Goal: Communication & Community: Answer question/provide support

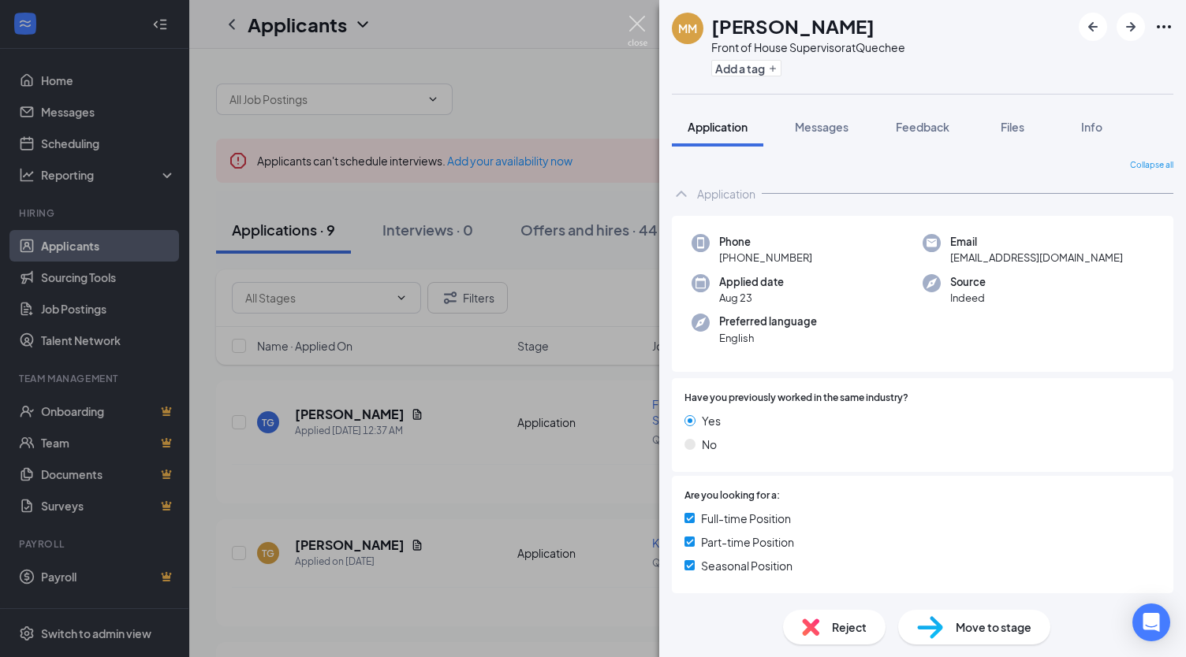
click at [638, 26] on img at bounding box center [637, 31] width 20 height 31
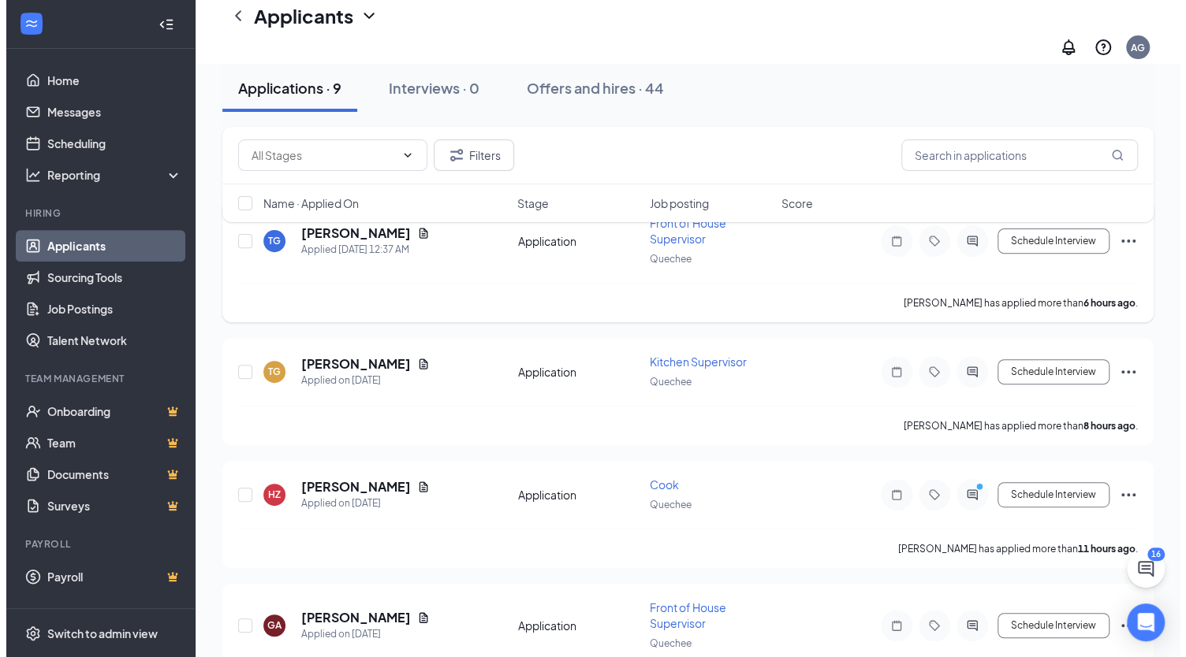
scroll to position [193, 0]
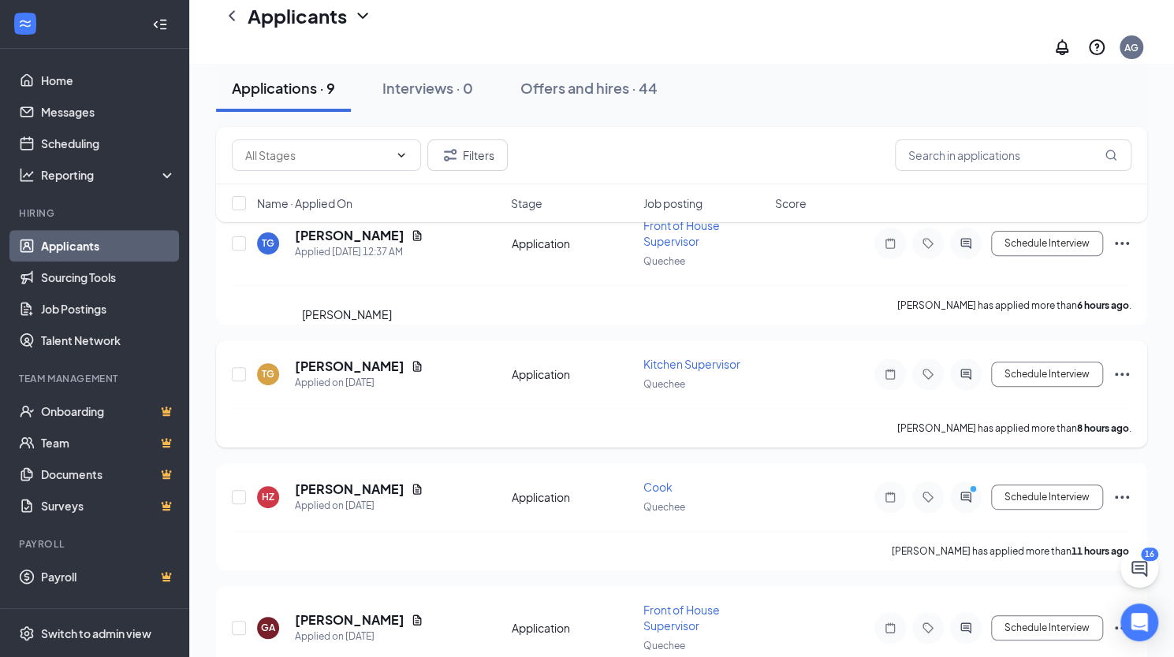
click at [372, 358] on h5 "[PERSON_NAME]" at bounding box center [350, 366] width 110 height 17
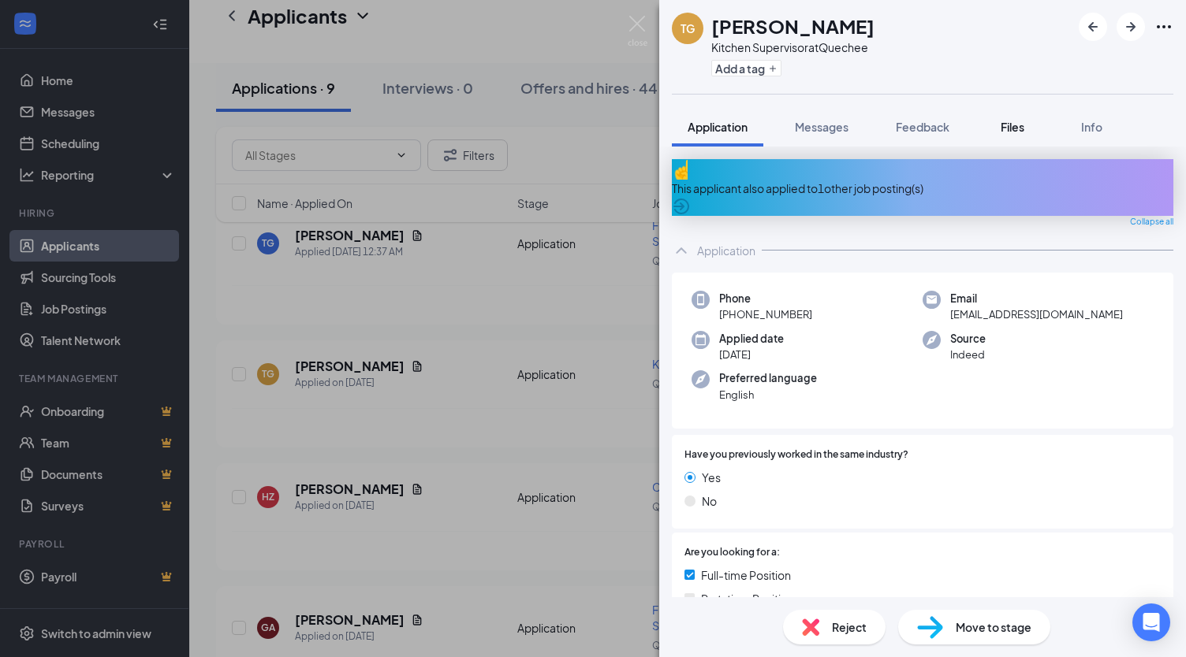
click at [1014, 128] on span "Files" at bounding box center [1012, 127] width 24 height 14
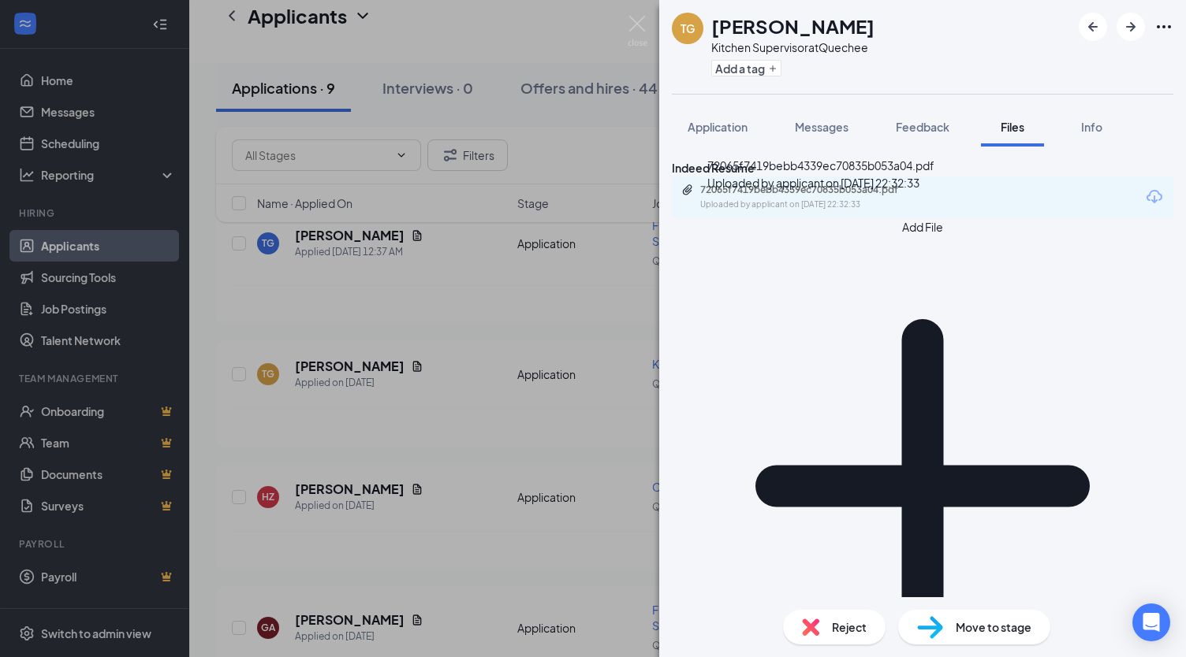
click at [906, 196] on div "72065f7419bebb4339ec70835b053a04.pdf" at bounding box center [810, 190] width 221 height 13
click at [638, 29] on img at bounding box center [637, 31] width 20 height 31
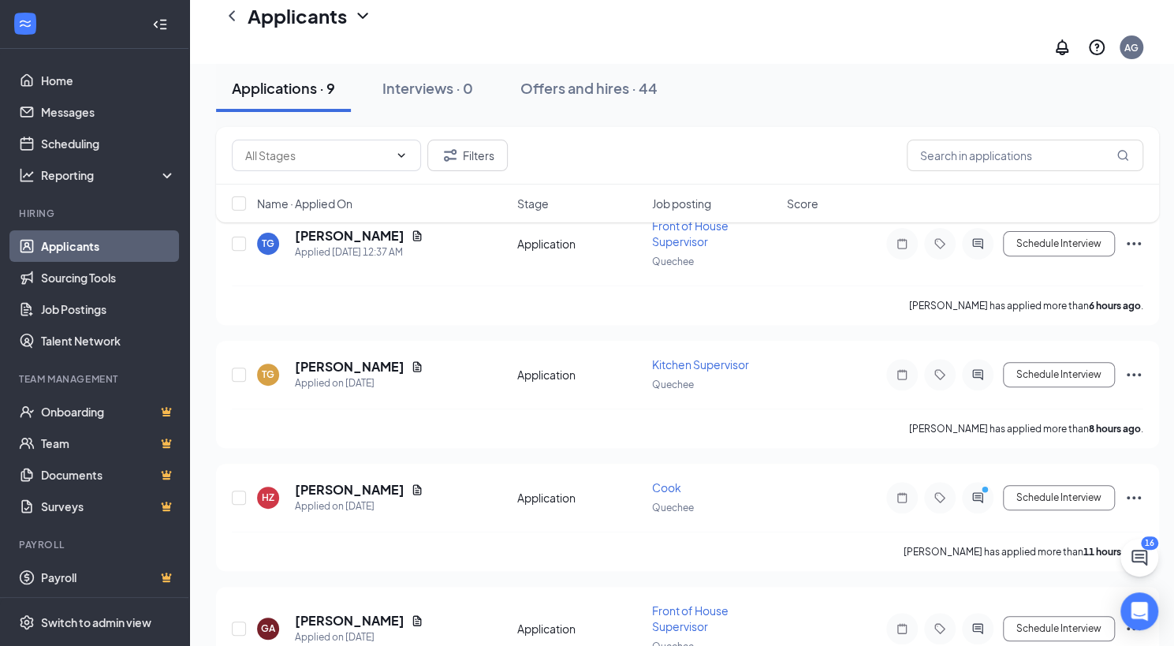
click at [385, 223] on div "Filters Name · Applied On Stage Job posting Score" at bounding box center [687, 182] width 943 height 111
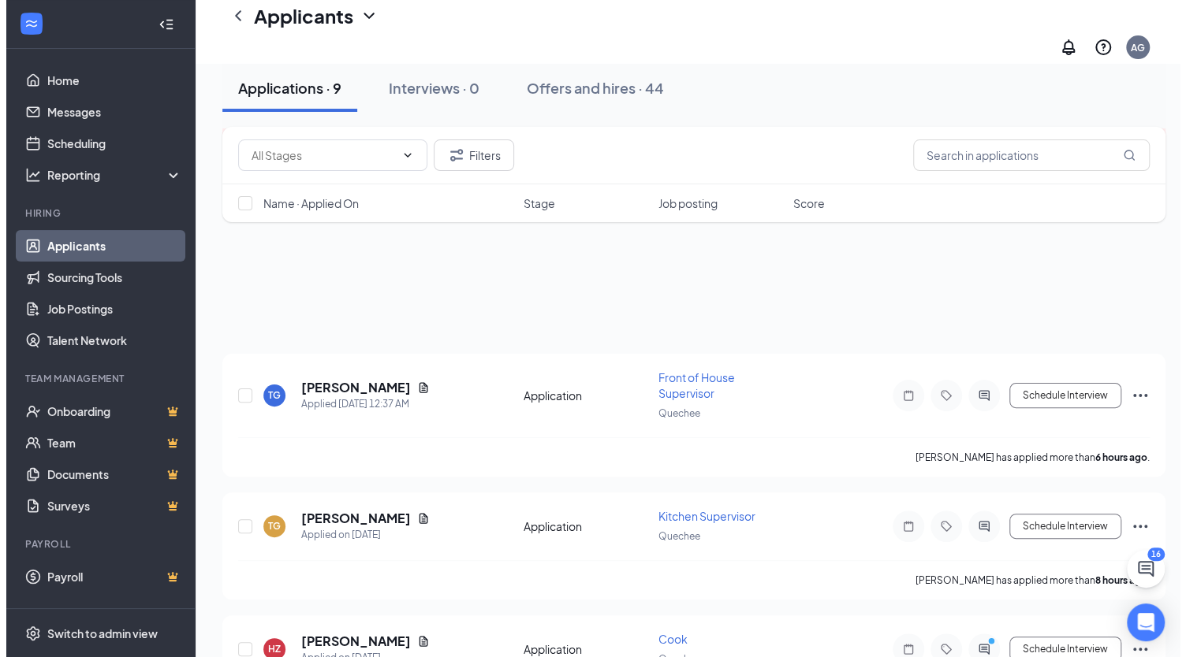
scroll to position [2, 0]
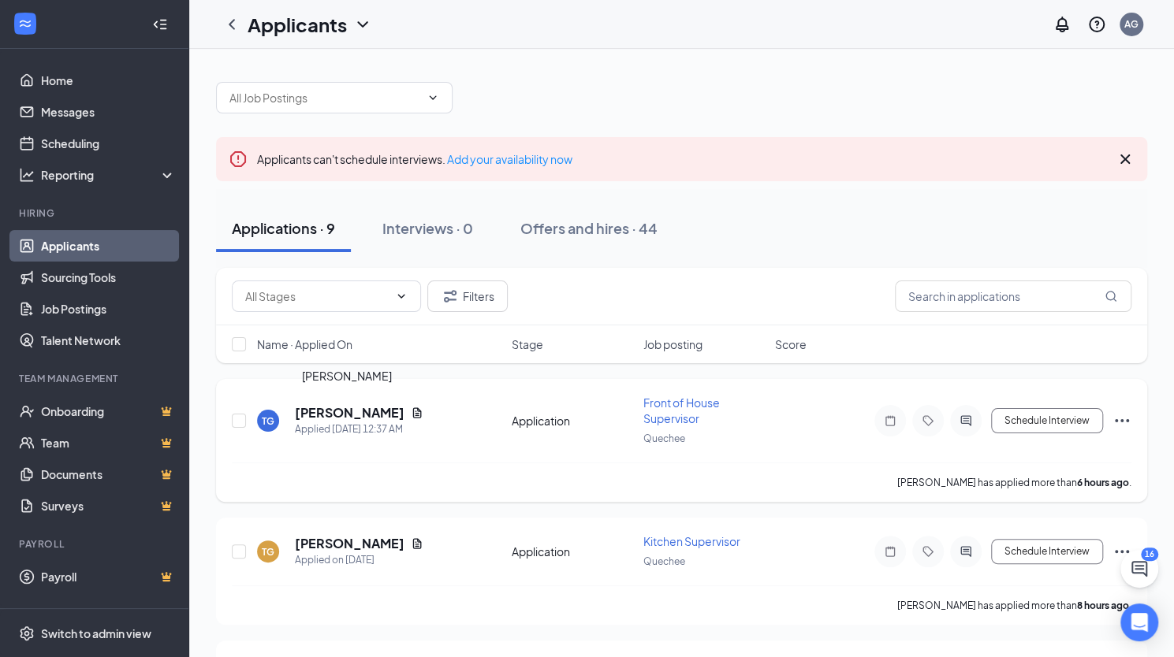
click at [367, 409] on h5 "[PERSON_NAME]" at bounding box center [350, 412] width 110 height 17
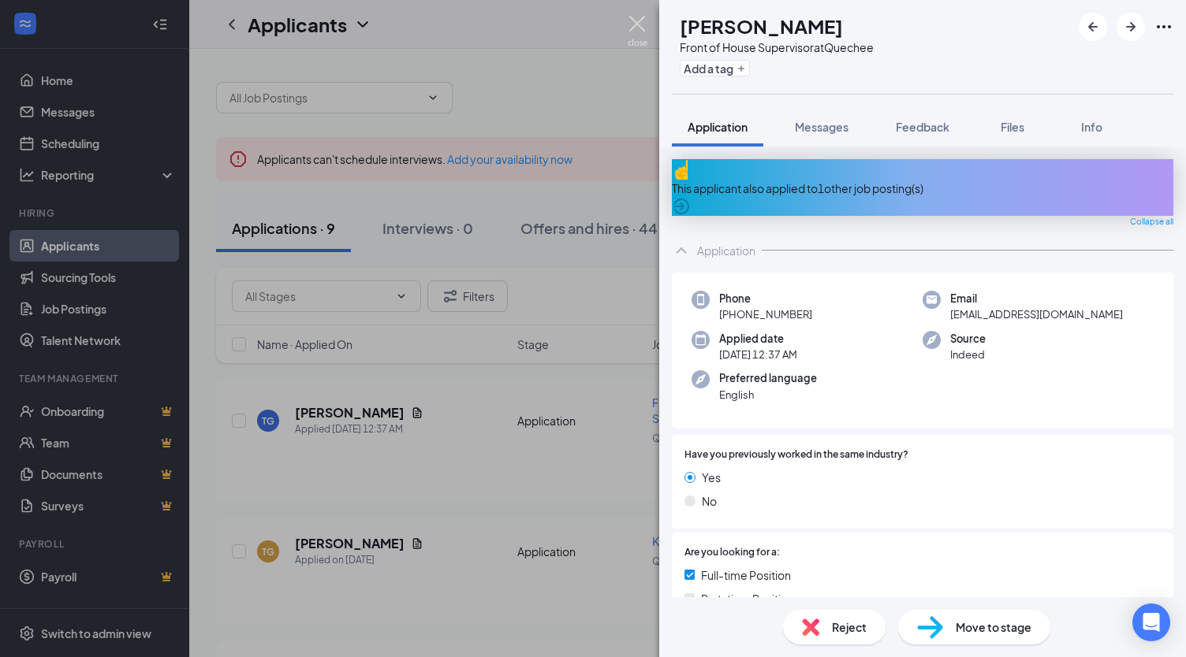
click at [642, 23] on img at bounding box center [637, 31] width 20 height 31
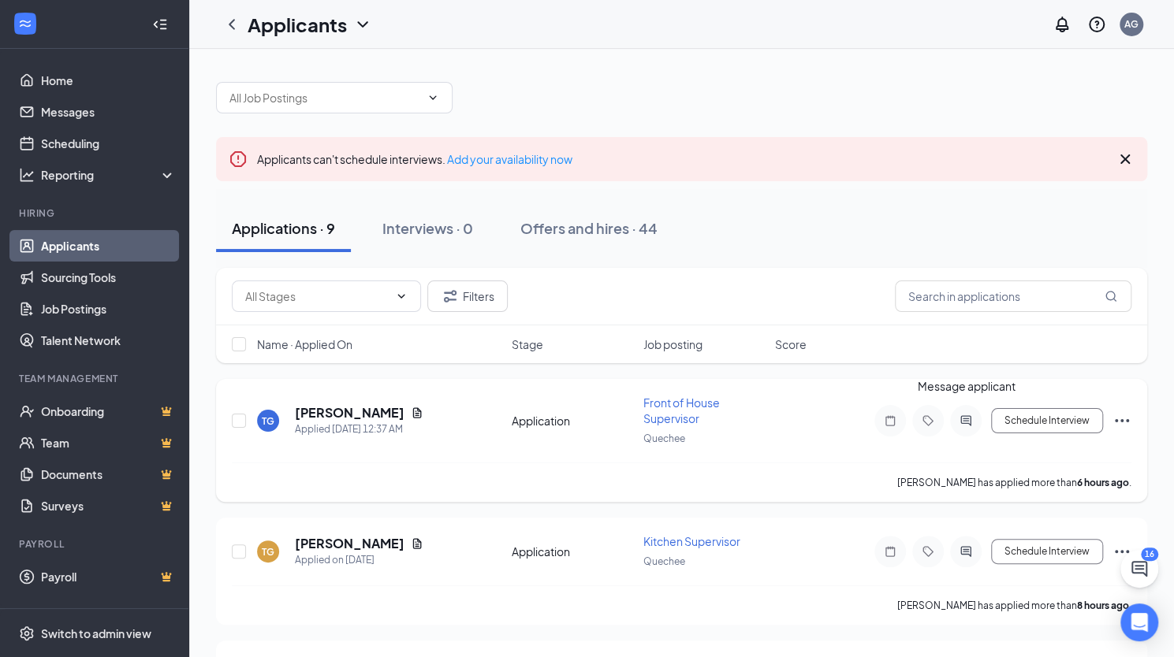
click at [969, 419] on icon "ActiveChat" at bounding box center [965, 420] width 10 height 10
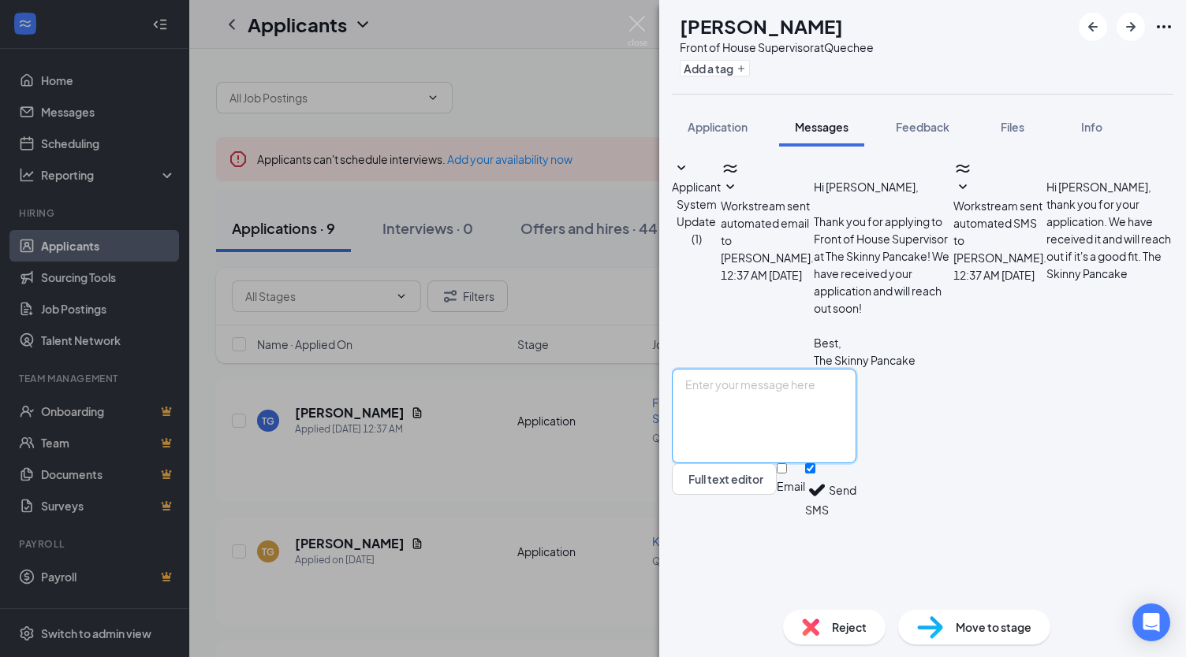
click at [759, 463] on textarea at bounding box center [764, 416] width 184 height 95
click at [776, 463] on textarea "Good morning [PERSON_NAME], Are you avaiable for an interview?" at bounding box center [764, 416] width 184 height 95
drag, startPoint x: 776, startPoint y: 496, endPoint x: 805, endPoint y: 459, distance: 47.2
click at [805, 459] on textarea "Good morning [PERSON_NAME], Are you avaiable for an interview?" at bounding box center [764, 416] width 184 height 95
click at [783, 463] on textarea "Good morning [PERSON_NAME], Are you avaiable for an interview?" at bounding box center [764, 416] width 184 height 95
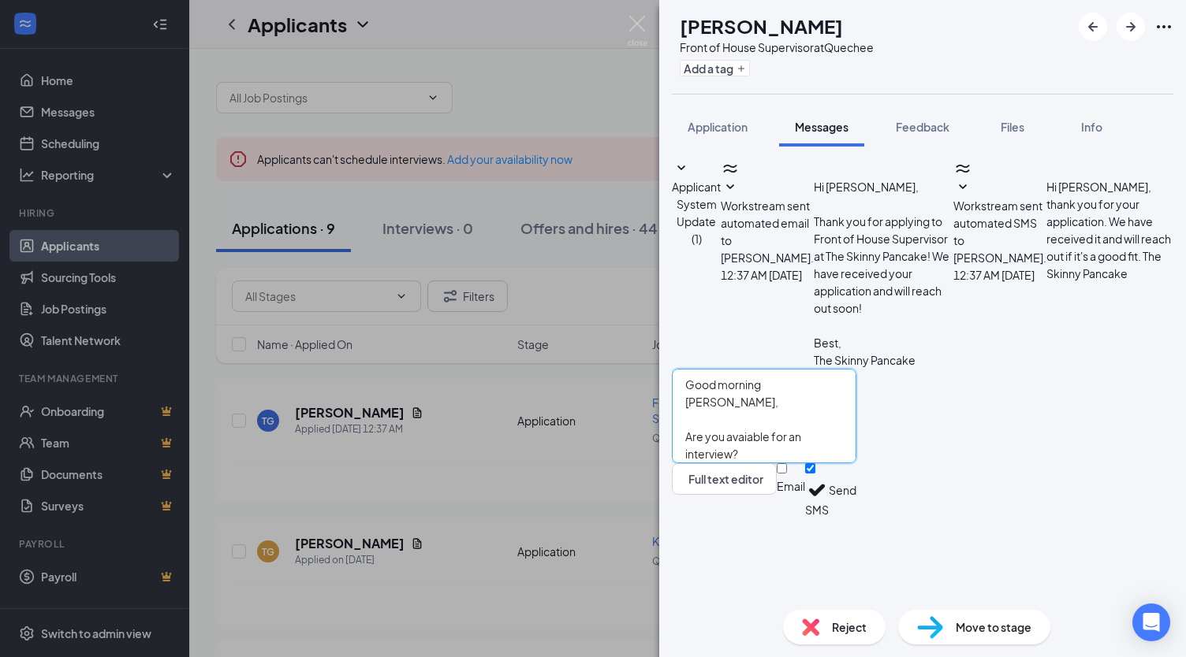
click at [789, 463] on textarea "Good morning [PERSON_NAME], Are you avaiable for an interview?" at bounding box center [764, 416] width 184 height 95
click at [774, 463] on textarea "Good morning [PERSON_NAME], Are you avaiable for an interview?" at bounding box center [764, 416] width 184 height 95
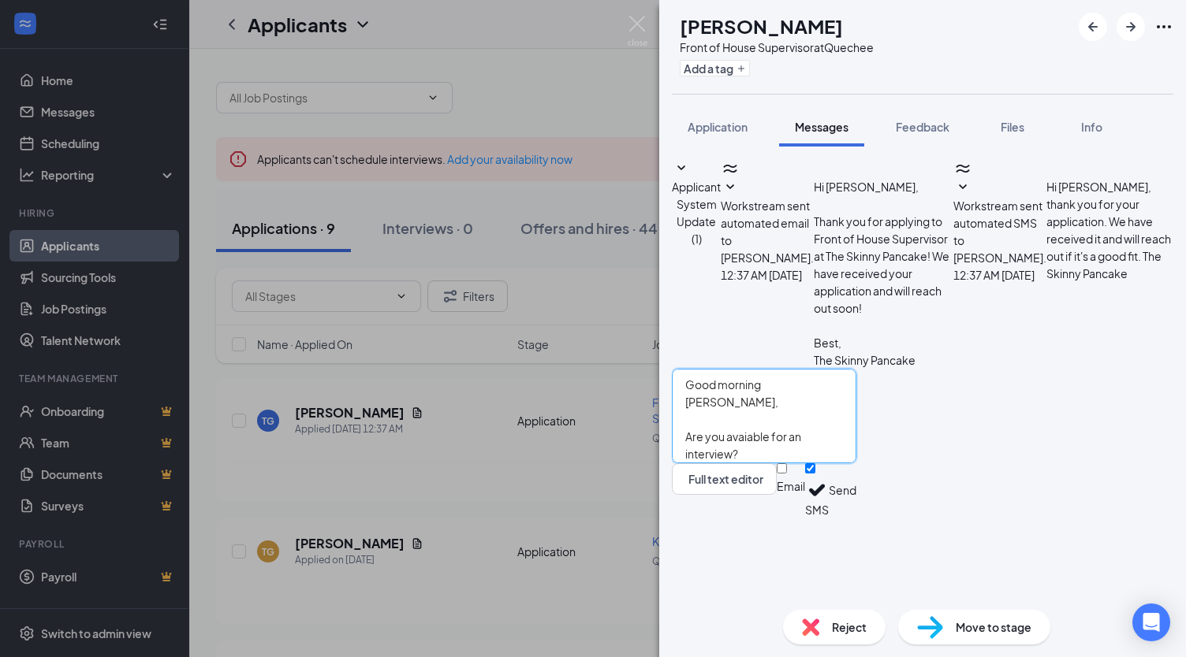
click at [774, 463] on textarea "Good morning [PERSON_NAME], Are you avaiable for an interview?" at bounding box center [764, 416] width 184 height 95
click at [795, 463] on textarea "Good morning [PERSON_NAME], Are you avaiable for an interview?" at bounding box center [764, 416] width 184 height 95
click at [773, 463] on textarea "Good morning [PERSON_NAME], Are you avaiable for an interview?" at bounding box center [764, 416] width 184 height 95
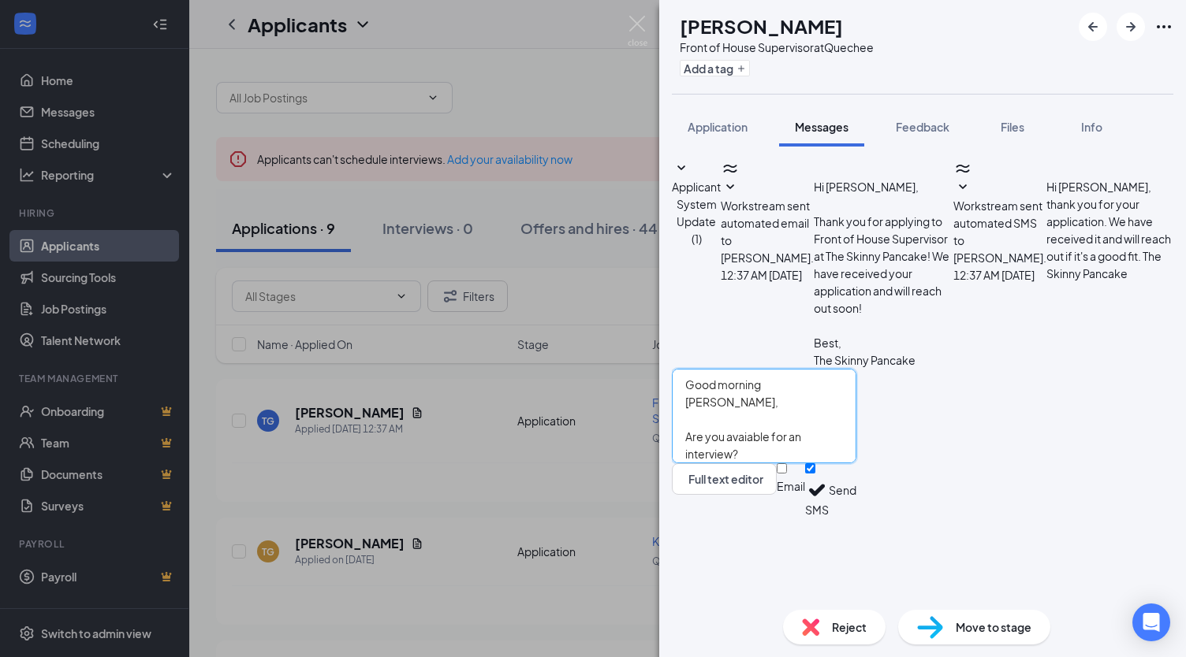
click at [773, 463] on textarea "Good morning [PERSON_NAME], Are you avaiable for an interview?" at bounding box center [764, 416] width 184 height 95
drag, startPoint x: 773, startPoint y: 501, endPoint x: 774, endPoint y: 474, distance: 27.6
click at [774, 463] on textarea "Good morning [PERSON_NAME], Are you avaiable for an interview?" at bounding box center [764, 416] width 184 height 95
click at [780, 463] on textarea "Good morning [PERSON_NAME], Are you avaiable for an interview?" at bounding box center [764, 416] width 184 height 95
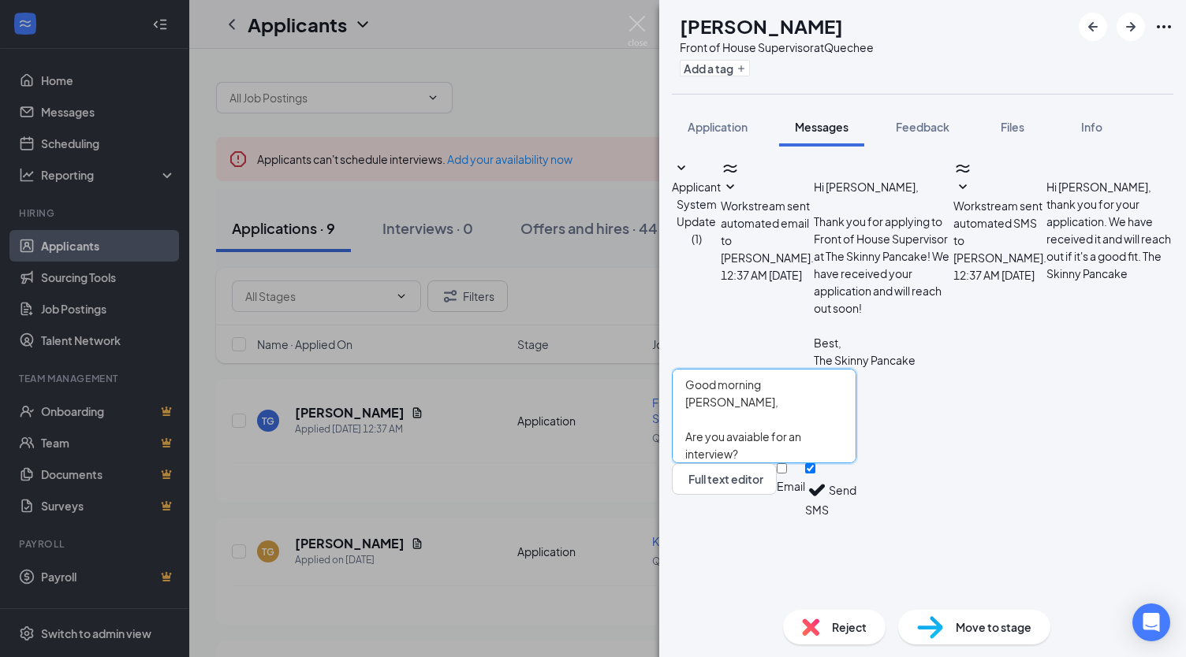
click at [780, 463] on textarea "Good morning [PERSON_NAME], Are you avaiable for an interview?" at bounding box center [764, 416] width 184 height 95
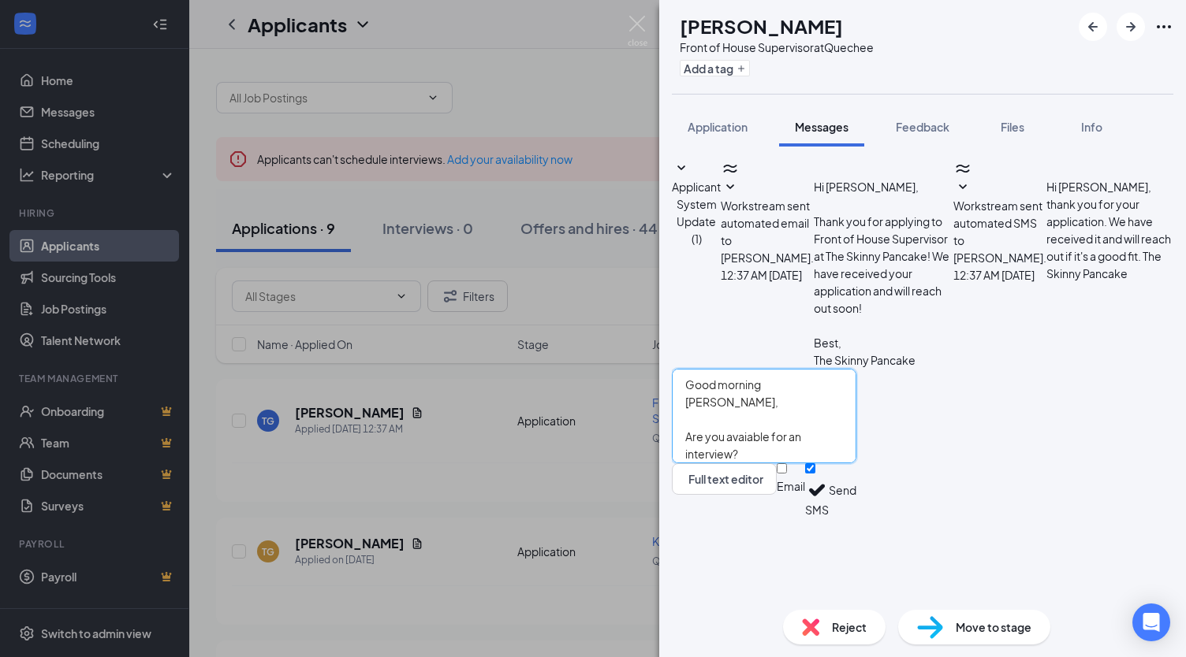
click at [780, 463] on textarea "Good morning [PERSON_NAME], Are you avaiable for an interview?" at bounding box center [764, 416] width 184 height 95
click at [793, 463] on textarea "Good morning [PERSON_NAME], Are you avaiable for an interview?" at bounding box center [764, 416] width 184 height 95
type textarea "Good morning [PERSON_NAME], Are you open for an interview?"
click at [856, 518] on button "Send" at bounding box center [842, 490] width 28 height 54
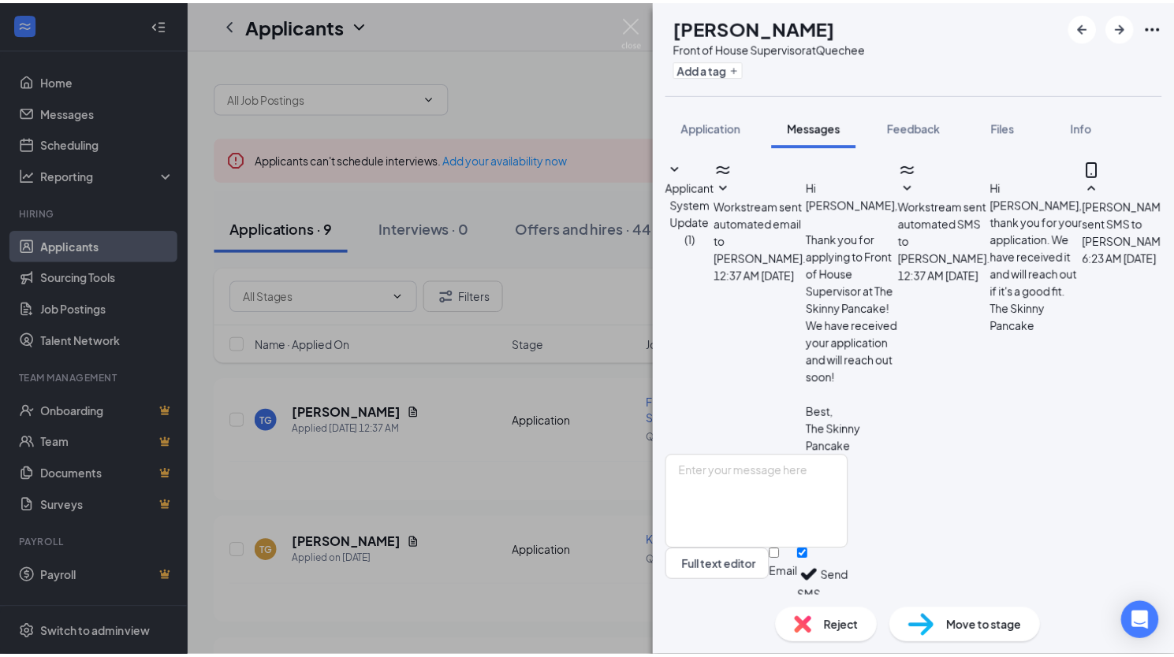
scroll to position [52, 0]
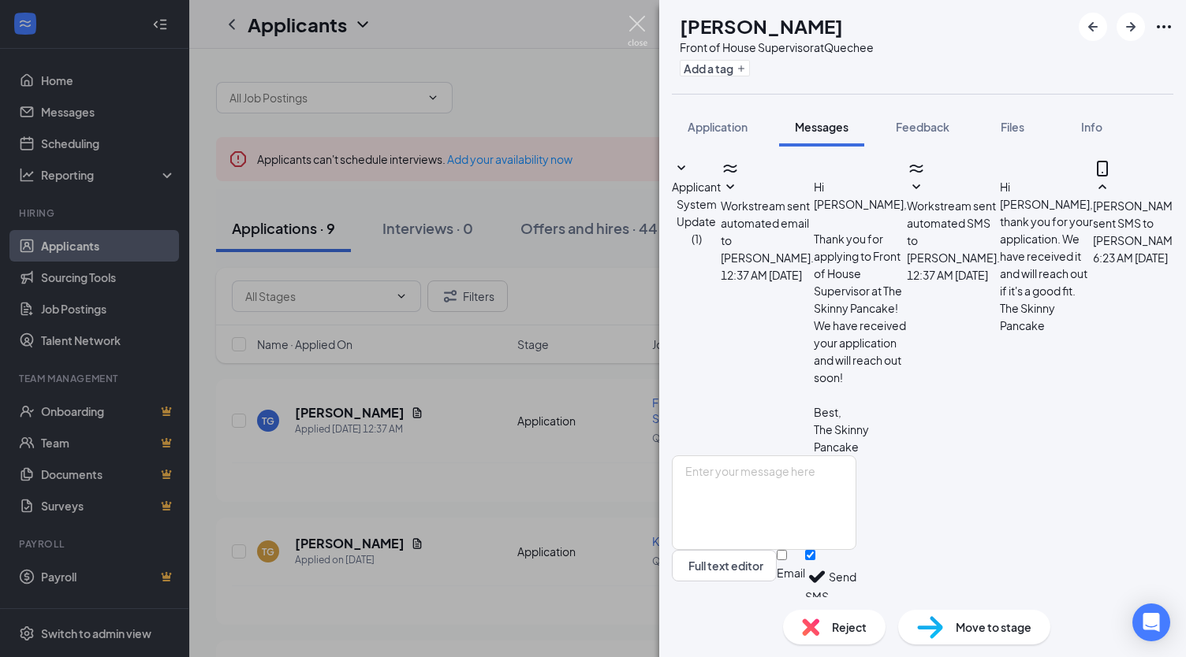
click at [645, 24] on img at bounding box center [637, 31] width 20 height 31
